Goal: Information Seeking & Learning: Learn about a topic

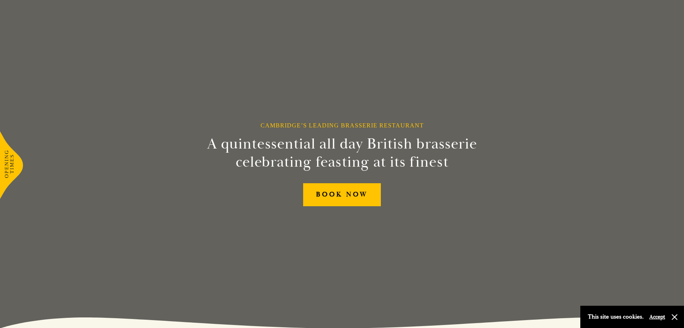
click at [20, 25] on section "Cambridge’s Leading Brasserie Restaurant A quintessential all day British brass…" at bounding box center [342, 164] width 684 height 328
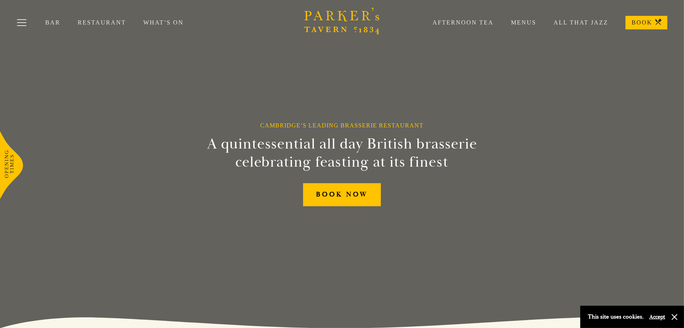
click at [521, 23] on link "Menus" at bounding box center [515, 23] width 43 height 8
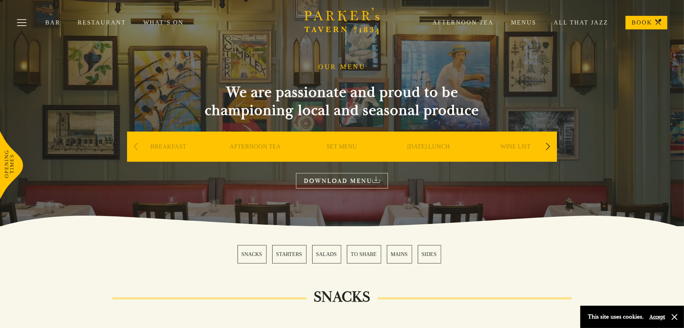
click at [549, 144] on div "Next slide" at bounding box center [548, 146] width 10 height 17
